Goal: Obtain resource: Download file/media

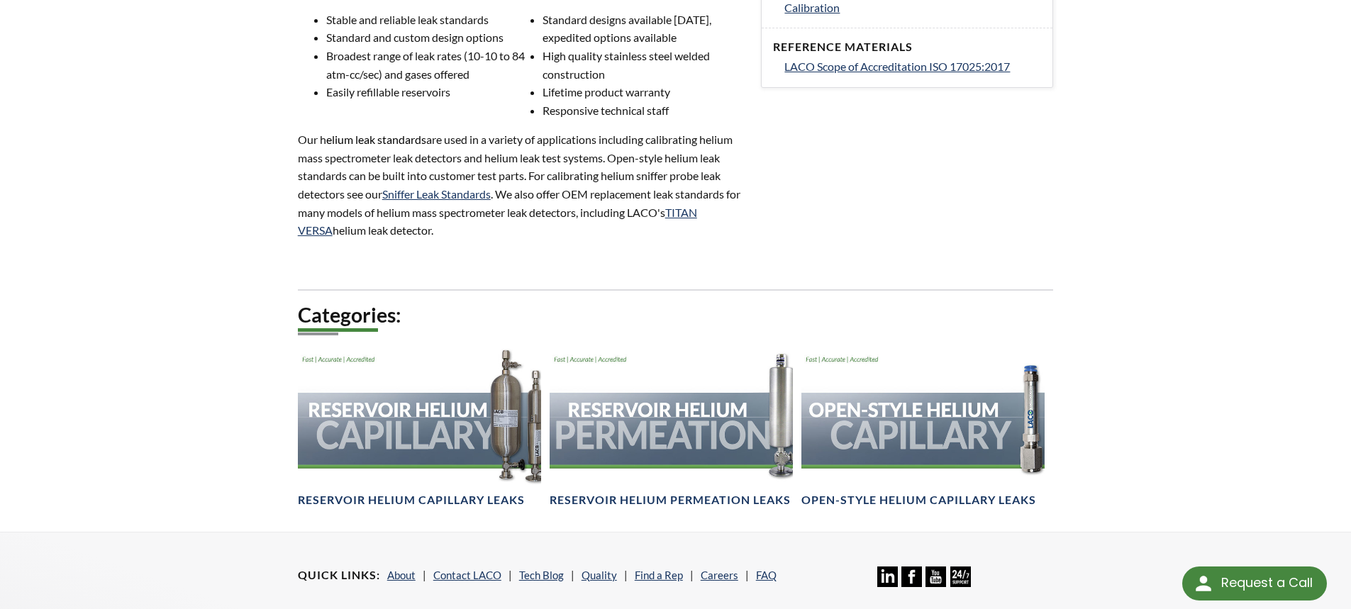
scroll to position [709, 0]
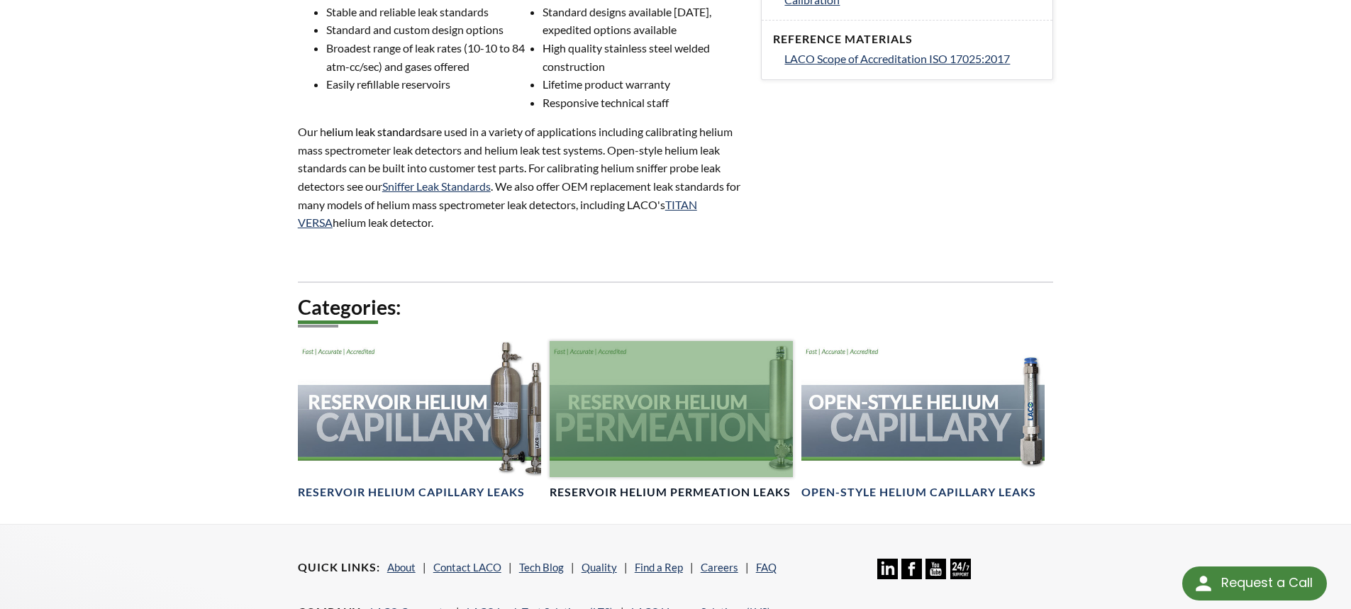
click at [629, 422] on div at bounding box center [671, 409] width 243 height 137
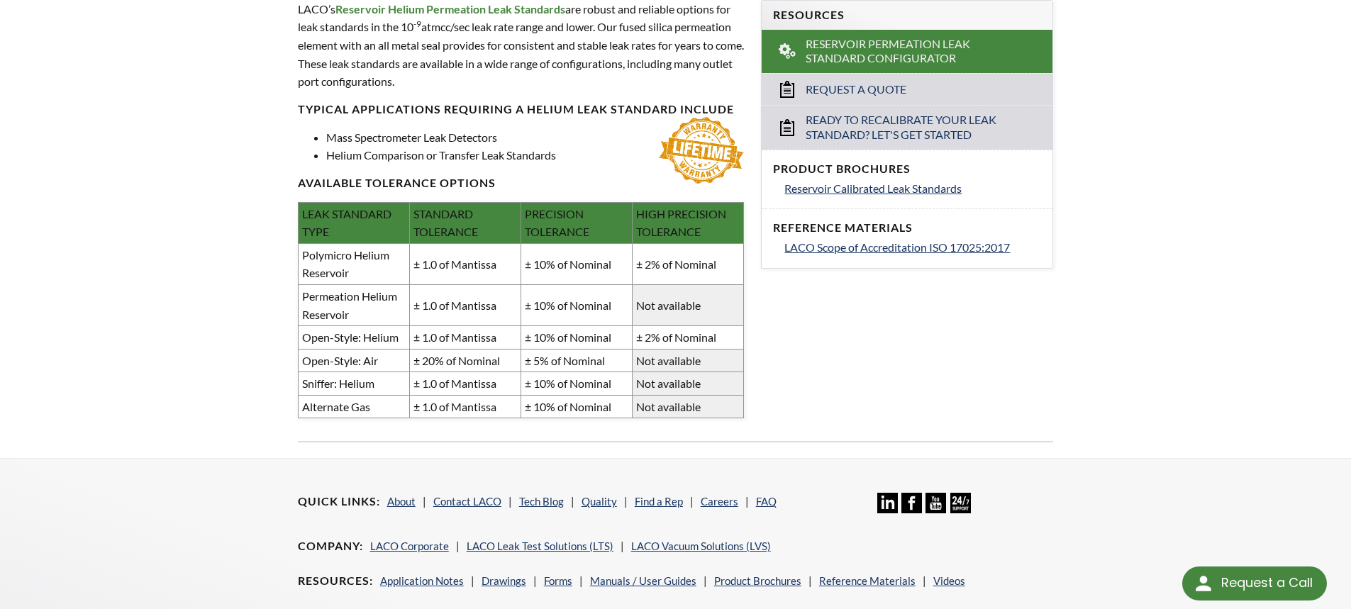
scroll to position [567, 0]
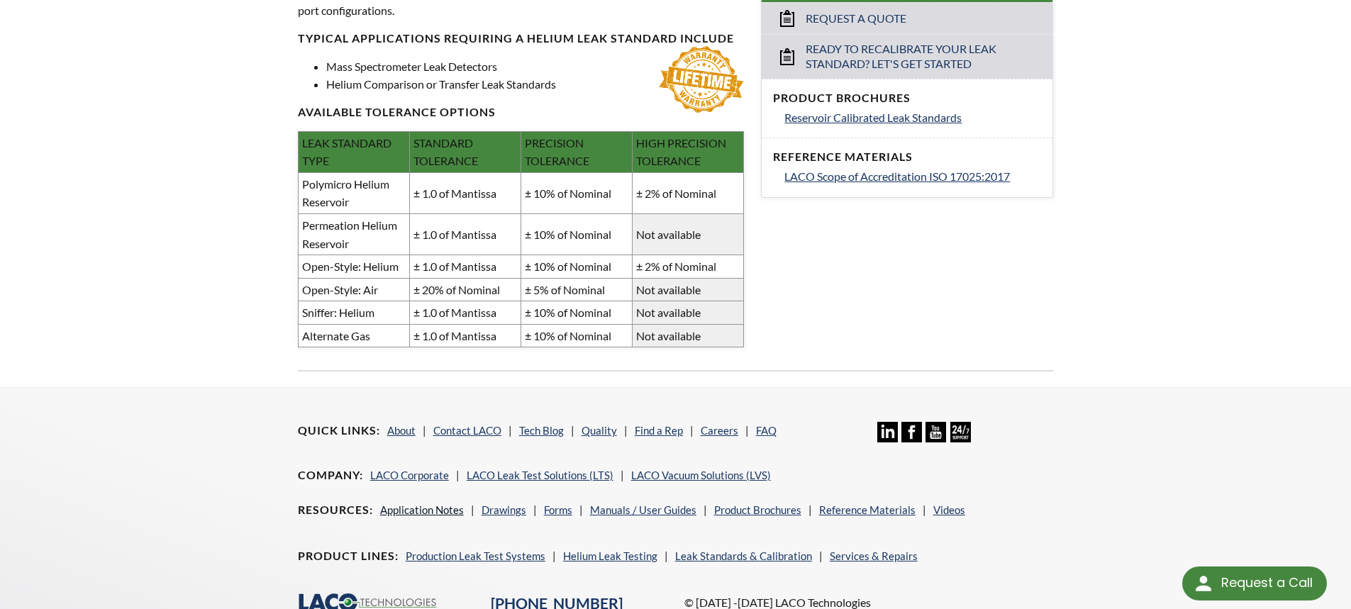
click at [442, 512] on link "Application Notes" at bounding box center [422, 509] width 84 height 13
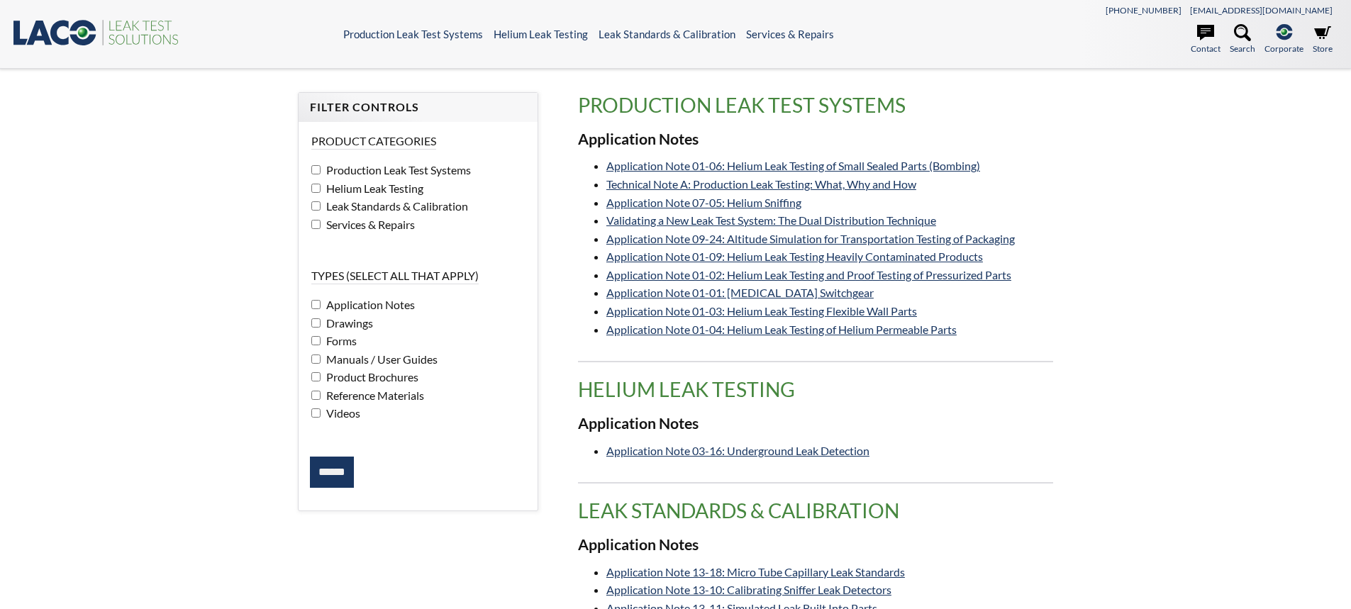
select select "Language Translate Widget"
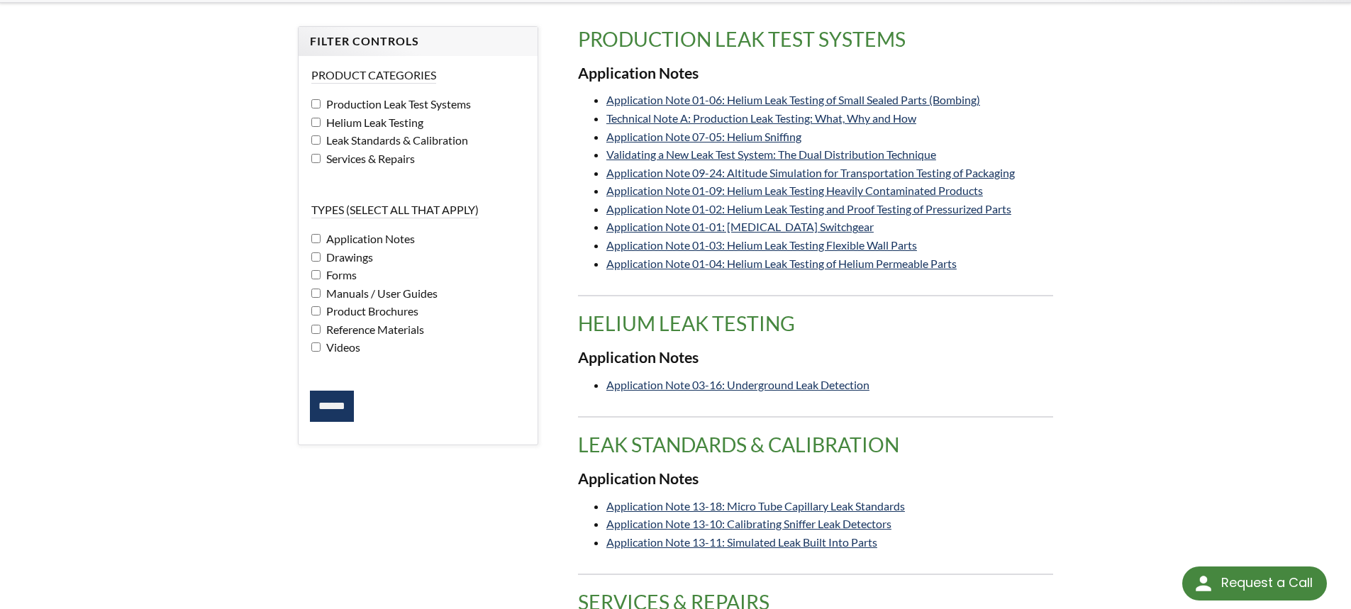
scroll to position [213, 0]
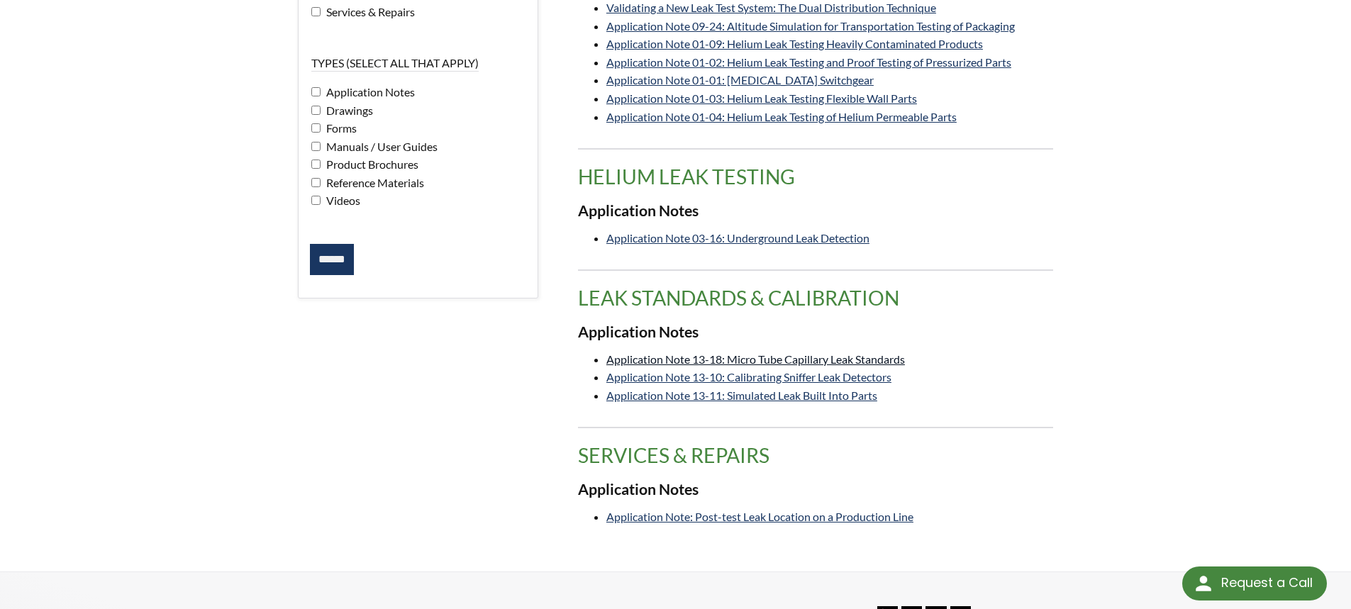
click at [684, 363] on link "Application Note 13-18: Micro Tube Capillary Leak Standards" at bounding box center [755, 358] width 299 height 13
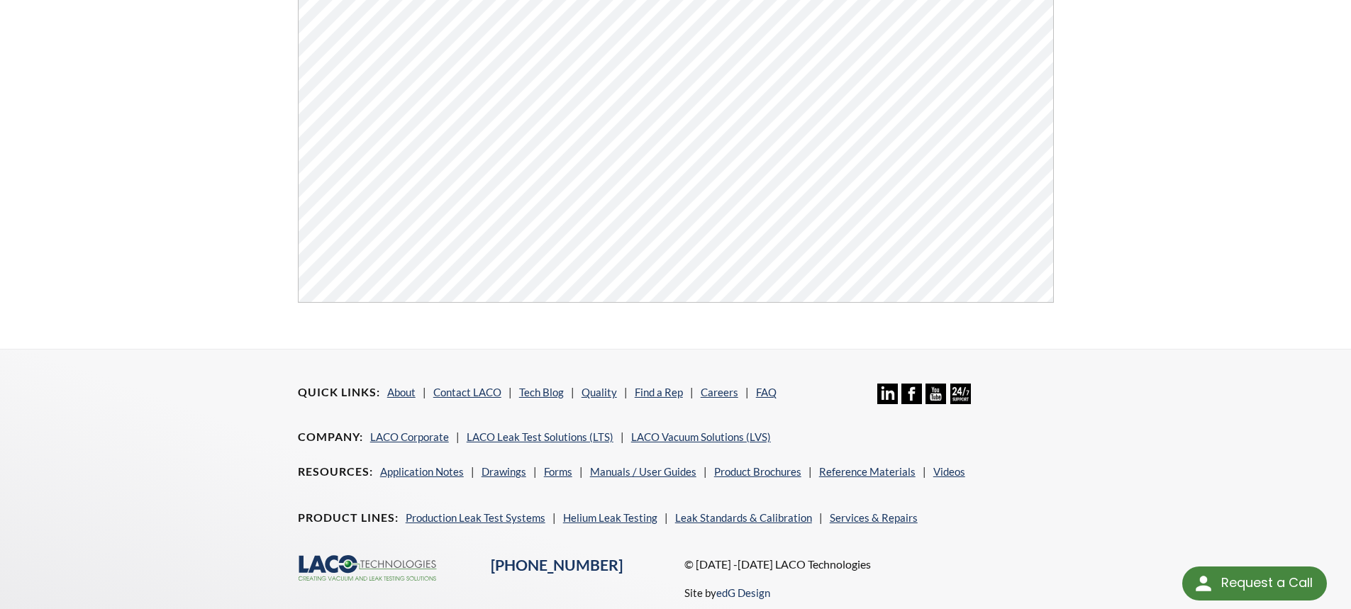
scroll to position [114, 0]
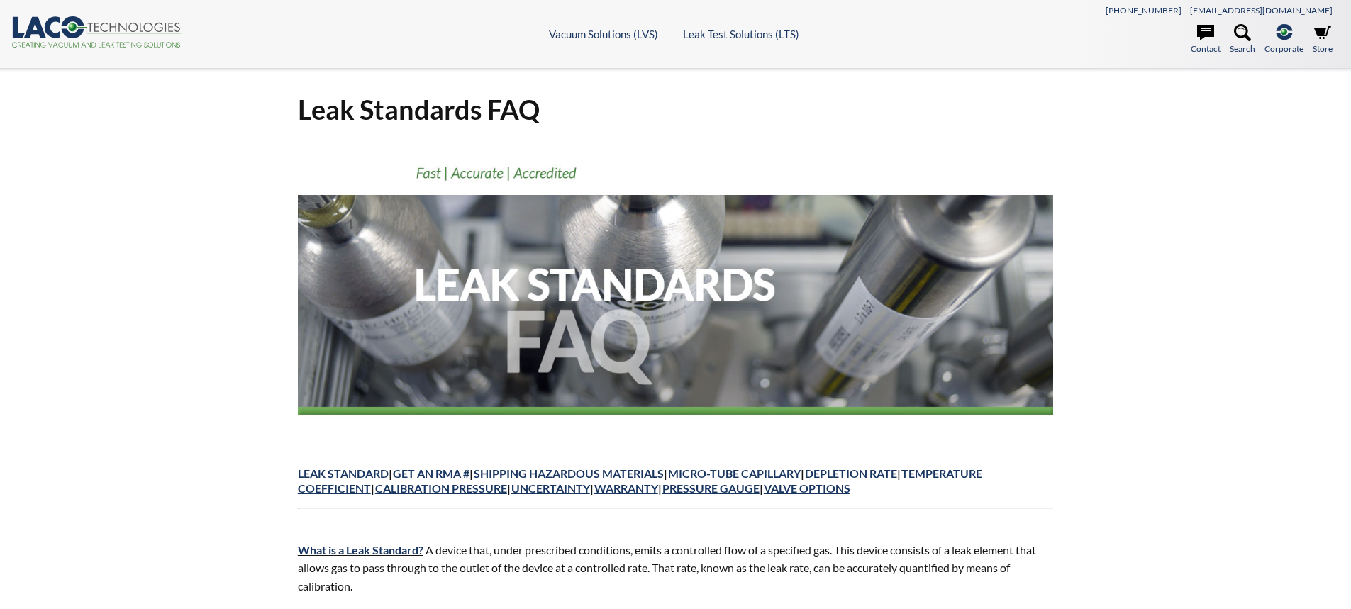
scroll to position [71, 0]
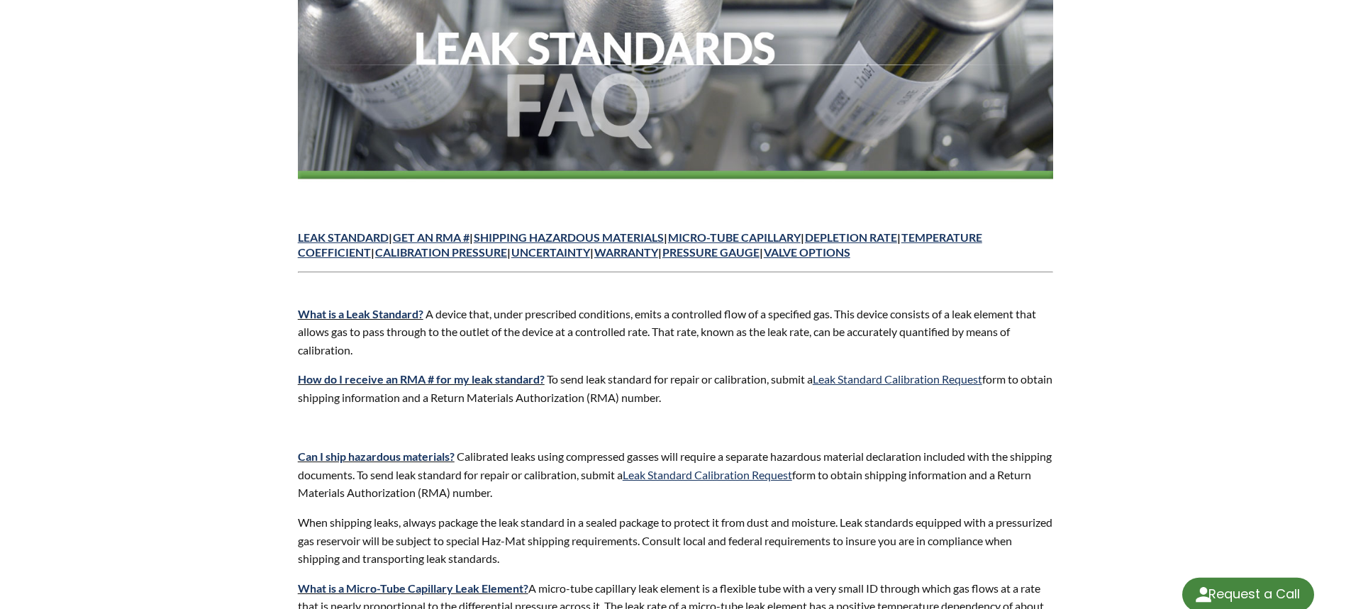
select select "Language Translate Widget"
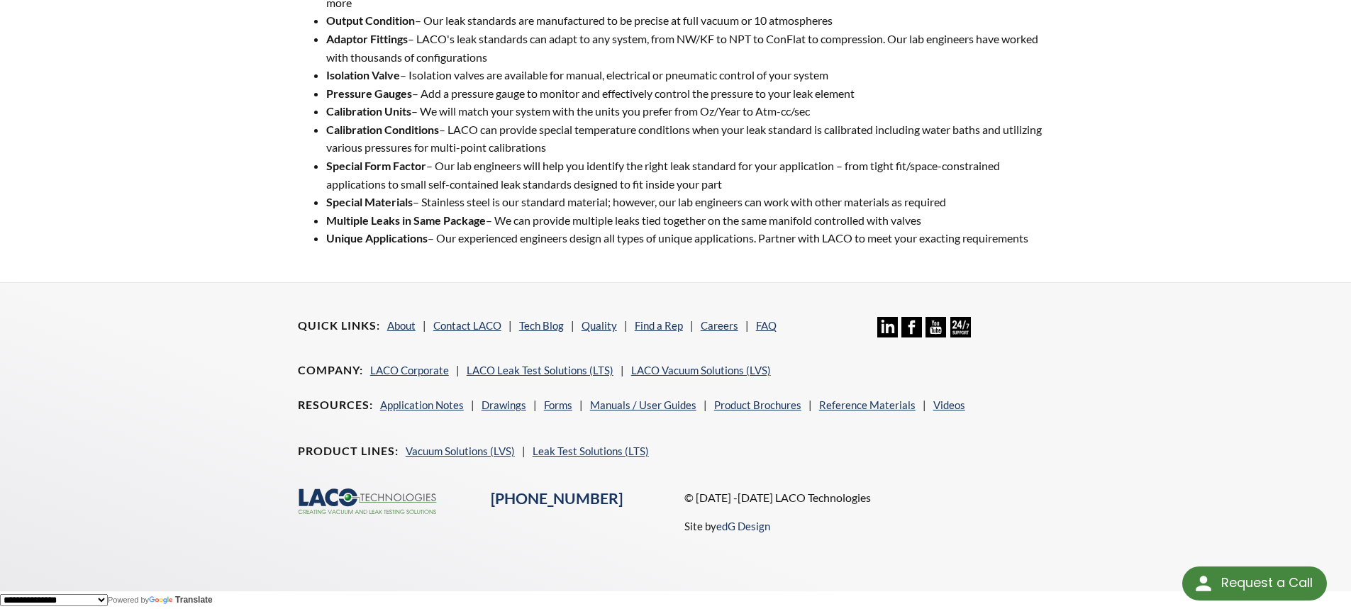
scroll to position [2446, 0]
click at [657, 406] on link "Manuals / User Guides" at bounding box center [643, 404] width 106 height 13
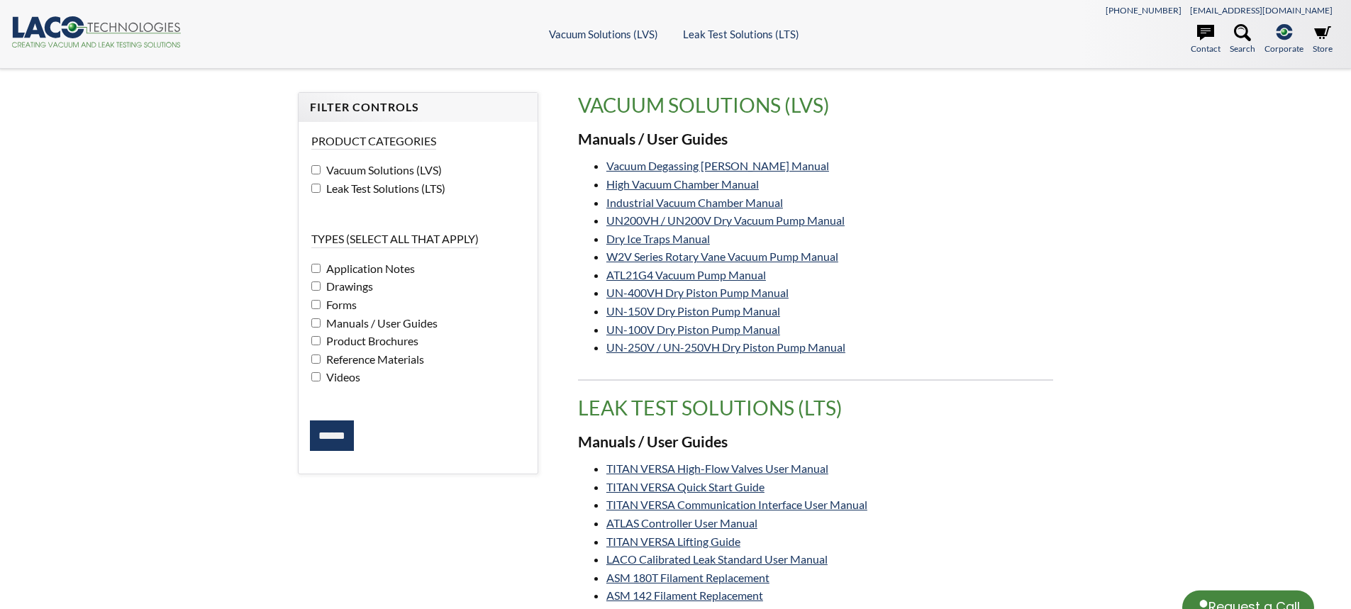
select select "Language Translate Widget"
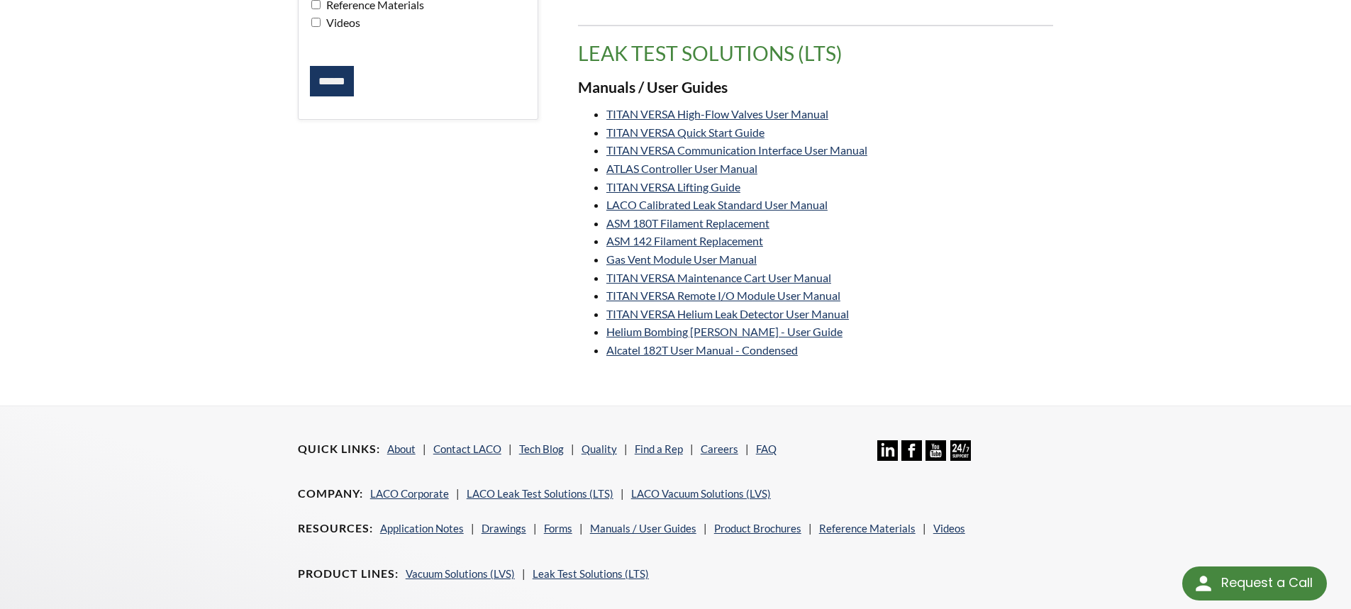
scroll to position [213, 0]
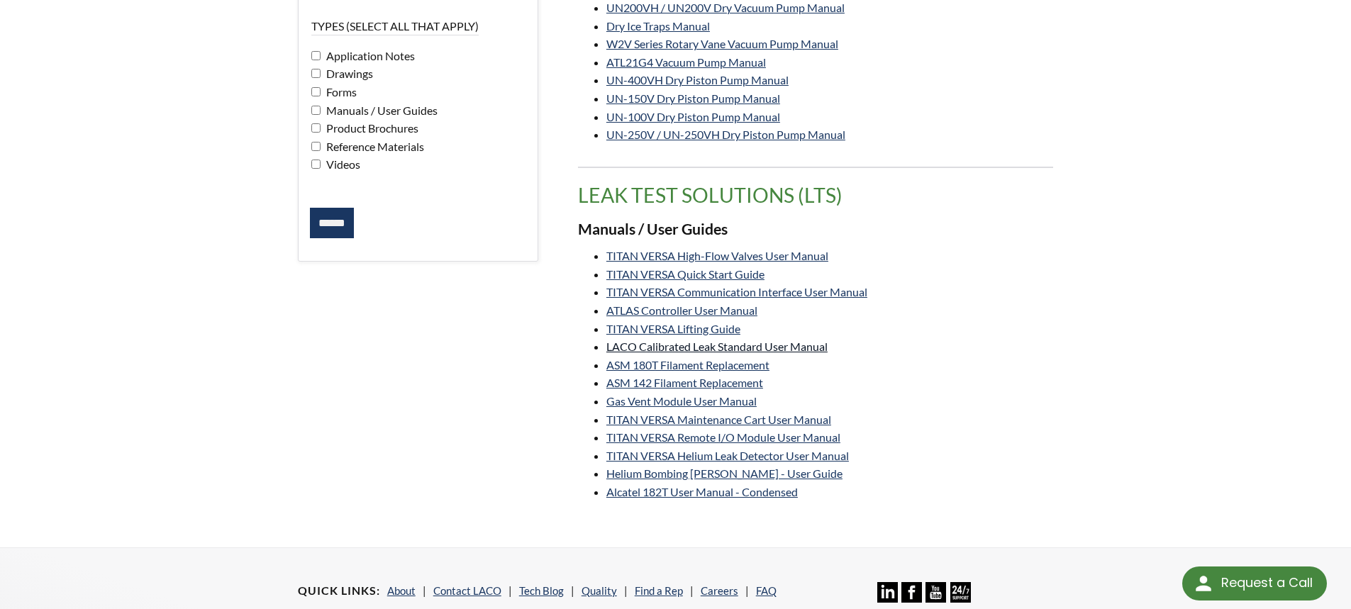
click at [673, 349] on link "LACO Calibrated Leak Standard User Manual" at bounding box center [716, 346] width 221 height 13
select select "Language Translate Widget"
click at [697, 495] on link "Alcatel 182T User Manual - Condensed" at bounding box center [701, 491] width 191 height 13
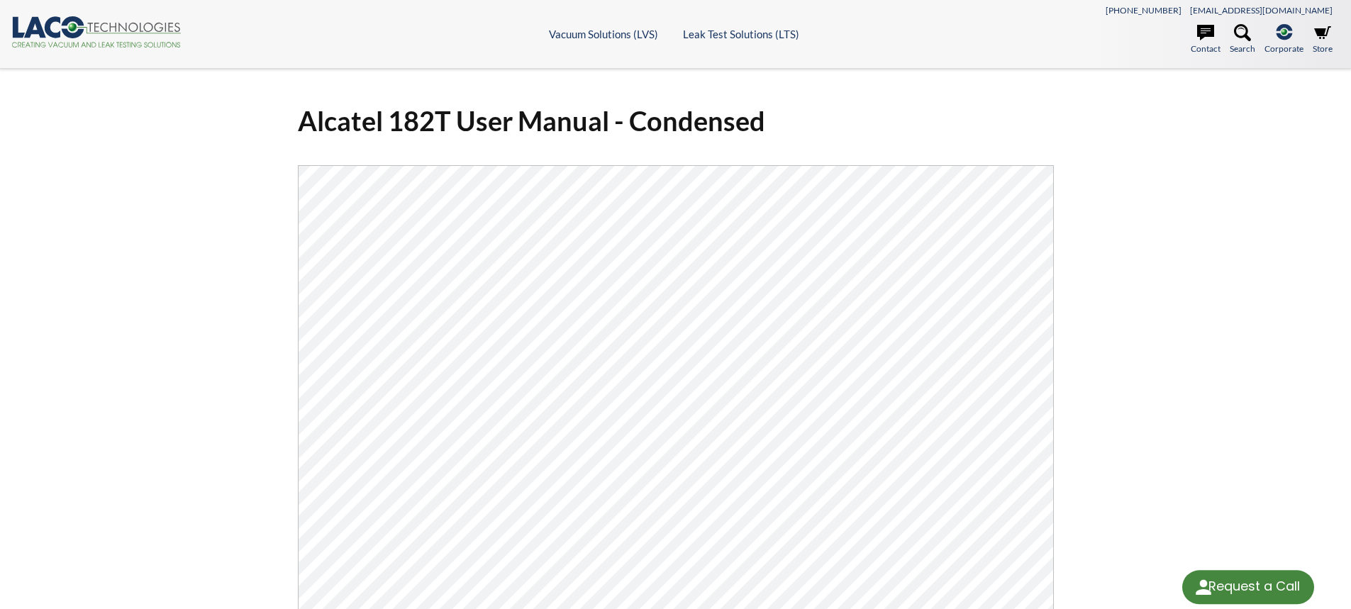
select select "Language Translate Widget"
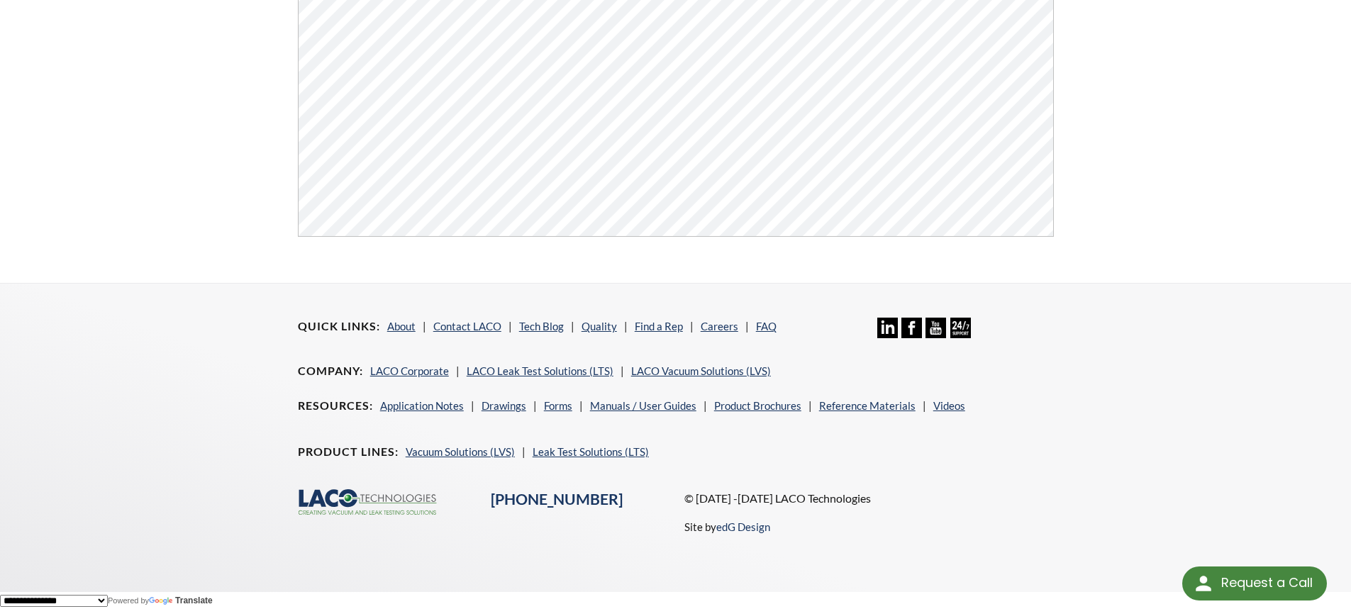
scroll to position [540, 0]
